Goal: Task Accomplishment & Management: Use online tool/utility

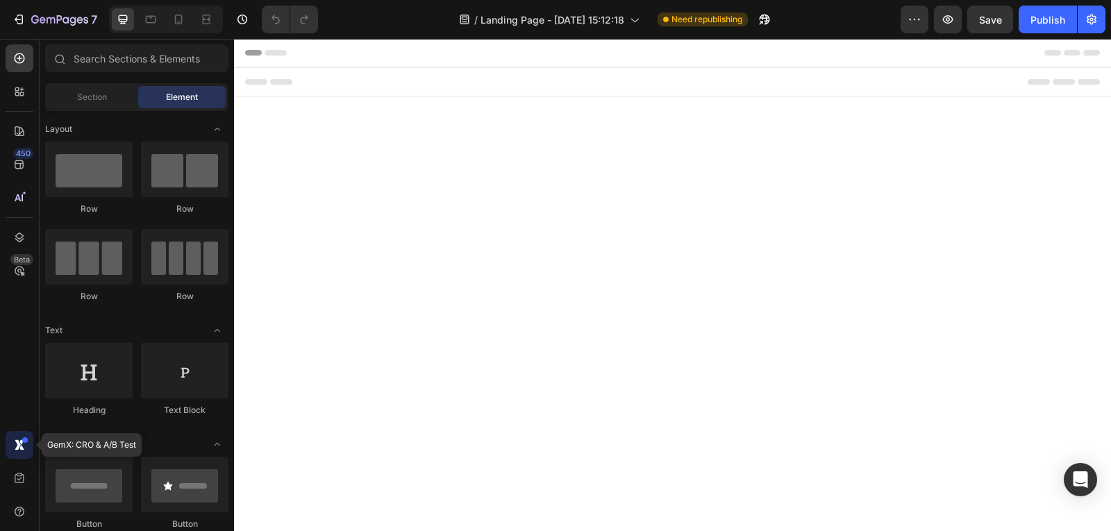
click at [8, 445] on div at bounding box center [20, 445] width 28 height 28
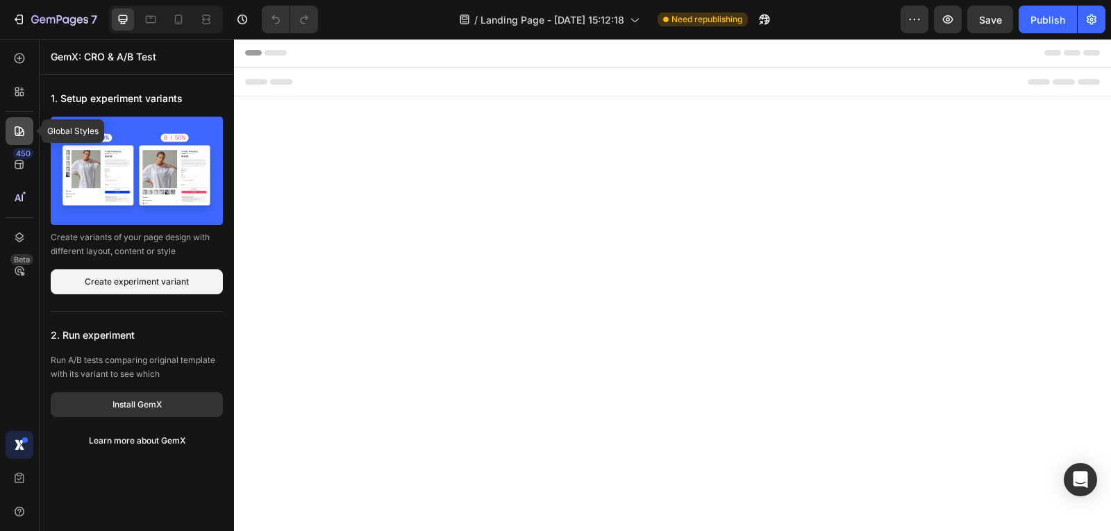
click at [15, 136] on icon at bounding box center [19, 131] width 14 height 14
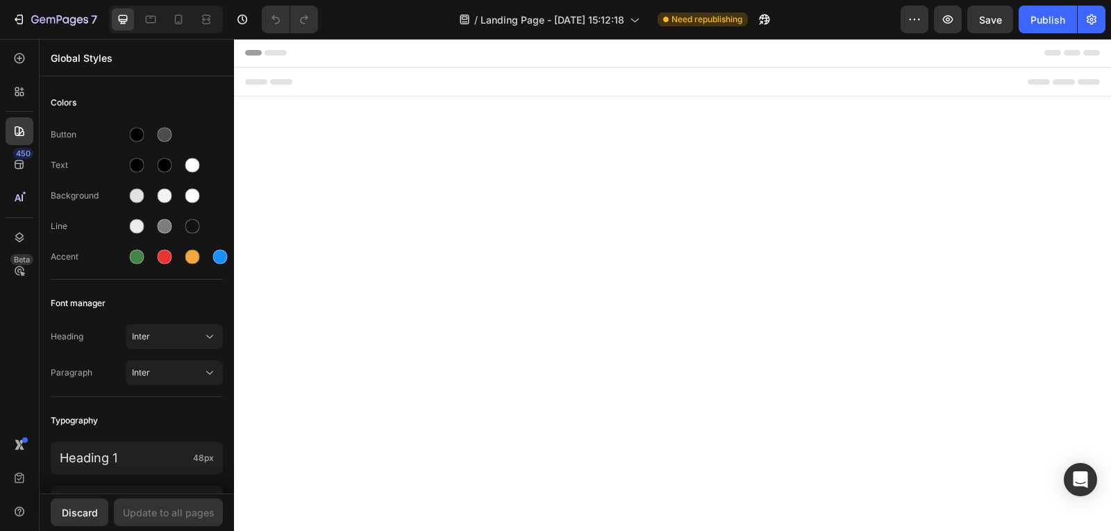
click at [306, 190] on body "Header Root Footer" at bounding box center [672, 285] width 877 height 492
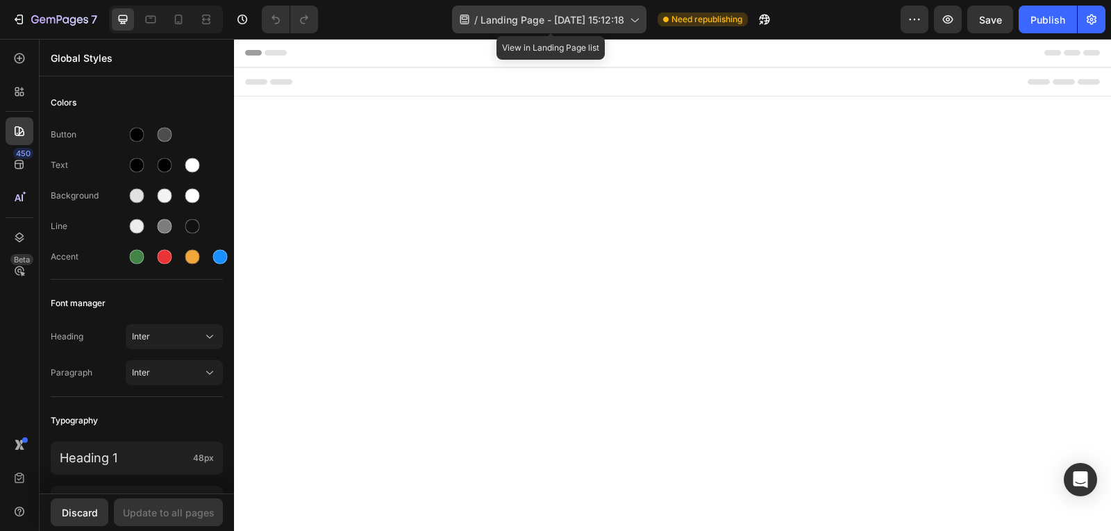
click at [605, 13] on span "Landing Page - Aug 20, 15:12:18" at bounding box center [552, 19] width 144 height 15
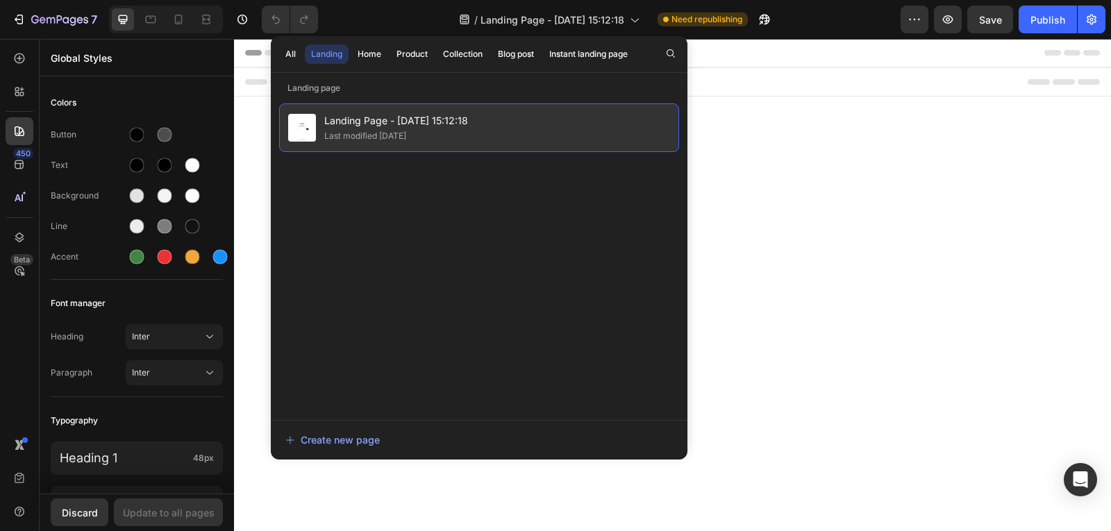
click at [454, 117] on span "Landing Page - Aug 20, 15:12:18" at bounding box center [396, 120] width 144 height 17
